Goal: Task Accomplishment & Management: Manage account settings

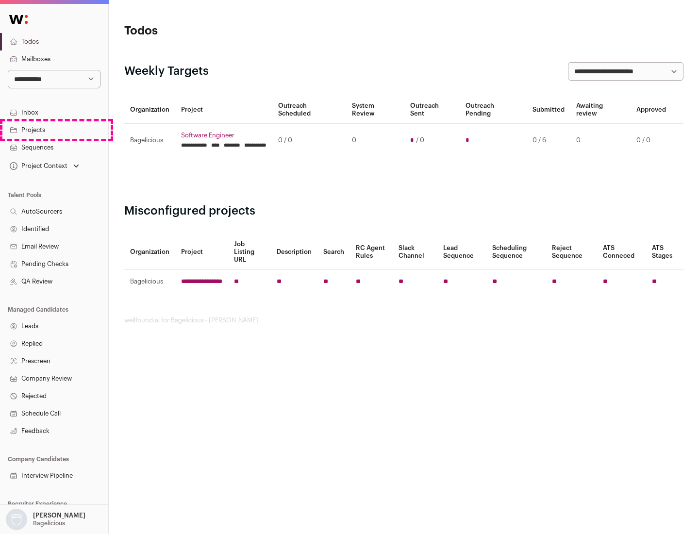
click at [54, 130] on link "Projects" at bounding box center [54, 129] width 108 height 17
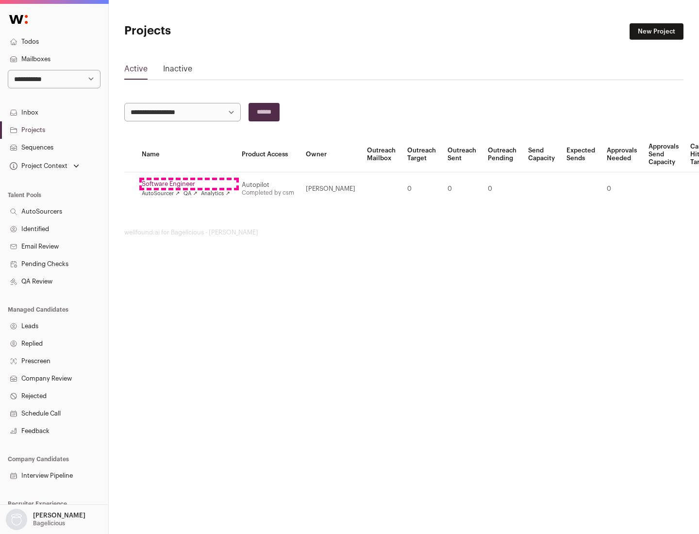
click at [189, 184] on link "Software Engineer" at bounding box center [186, 184] width 88 height 8
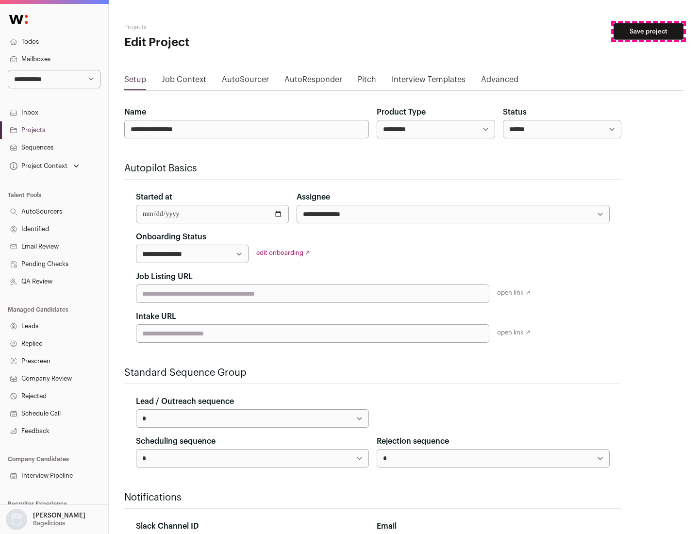
click at [648, 32] on button "Save project" at bounding box center [648, 31] width 70 height 16
